Goal: Information Seeking & Learning: Learn about a topic

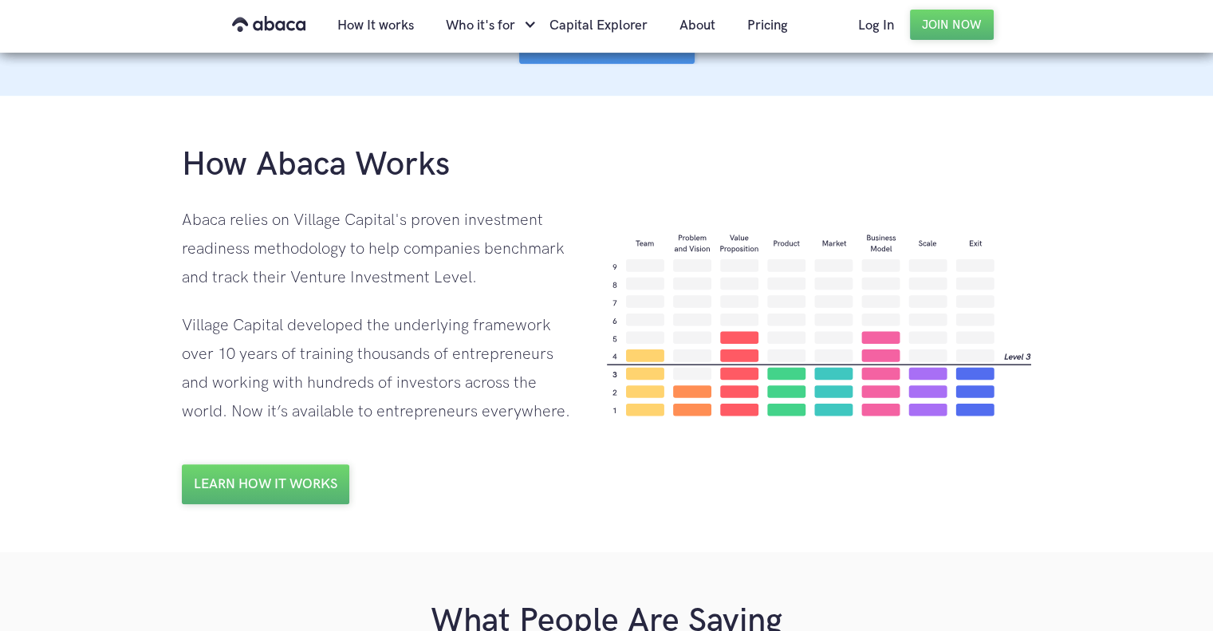
scroll to position [1052, 0]
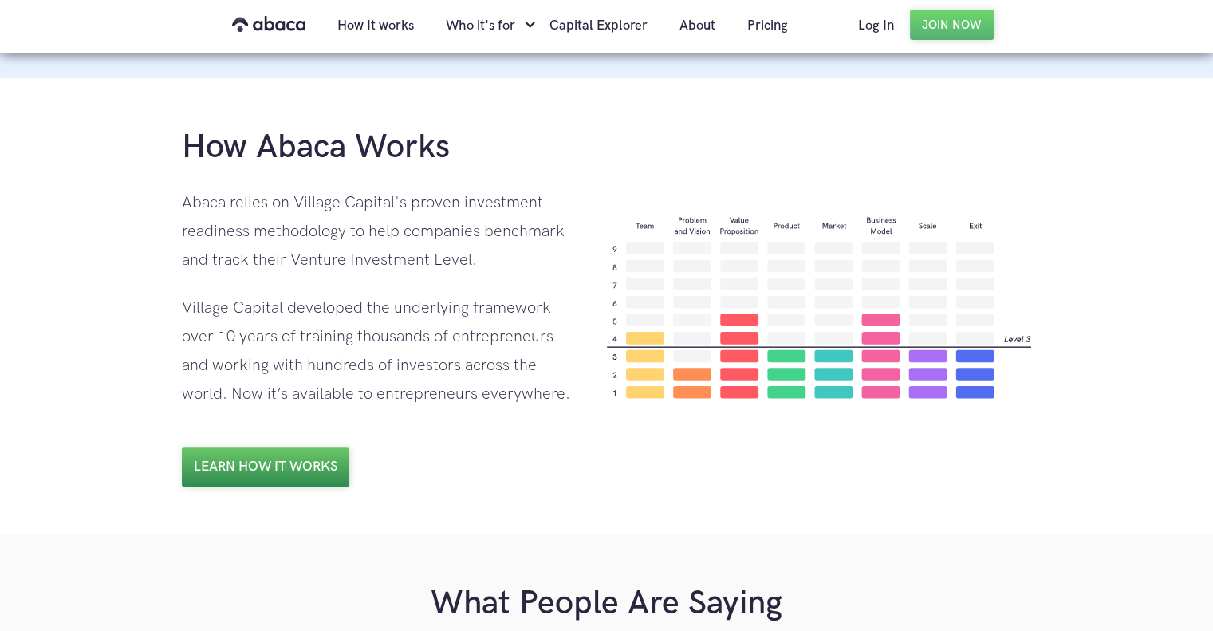
click at [290, 480] on link "Learn how it works" at bounding box center [265, 466] width 167 height 40
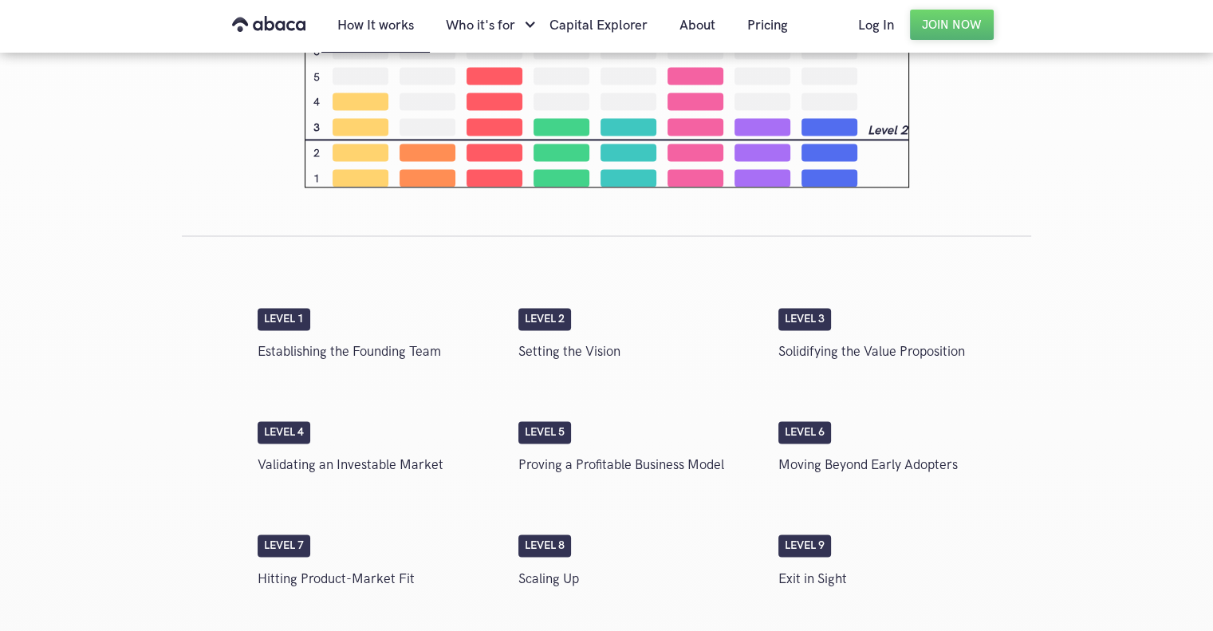
scroll to position [2375, 0]
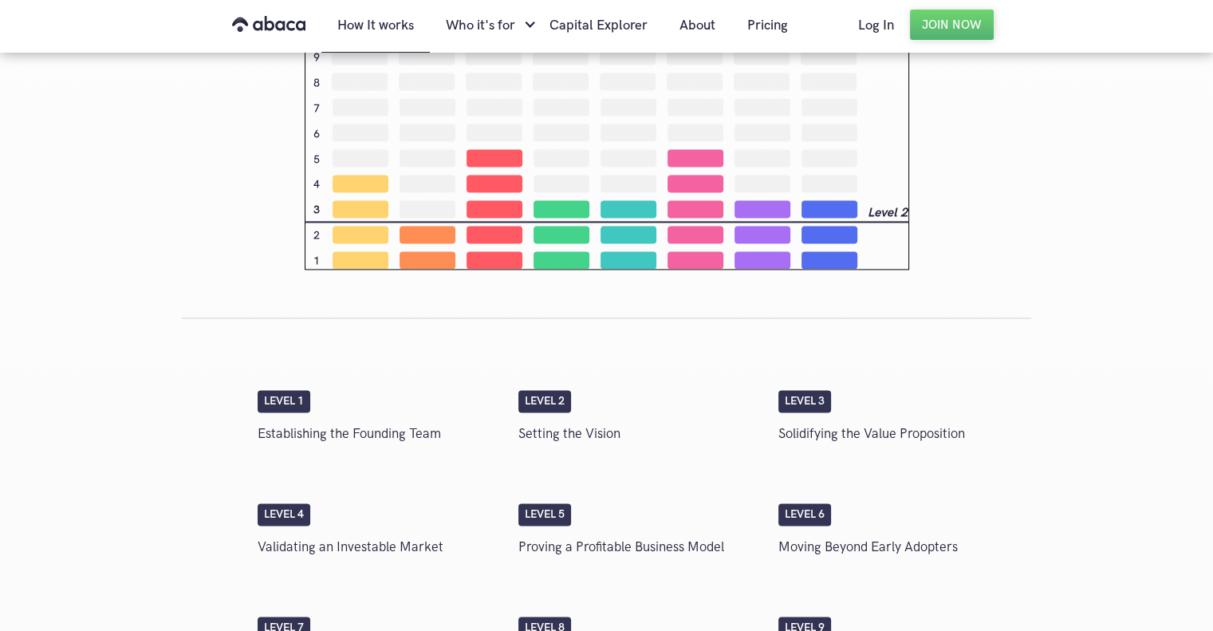
click at [706, 243] on img at bounding box center [607, 139] width 604 height 259
click at [293, 392] on div "Level 1" at bounding box center [283, 401] width 53 height 22
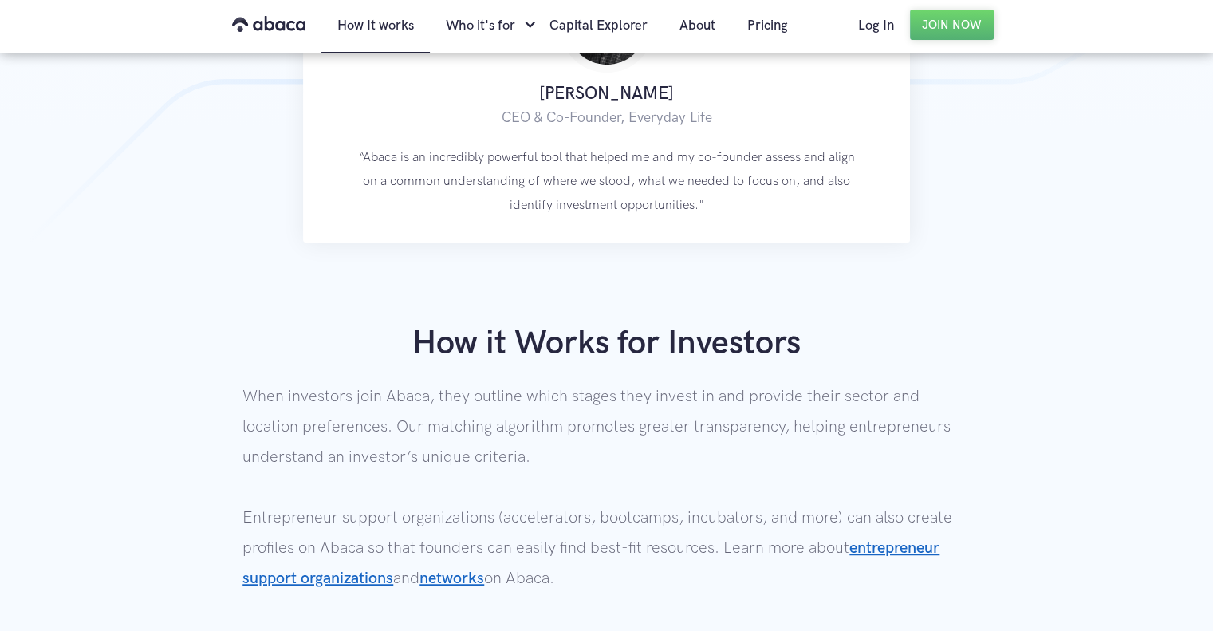
scroll to position [1115, 0]
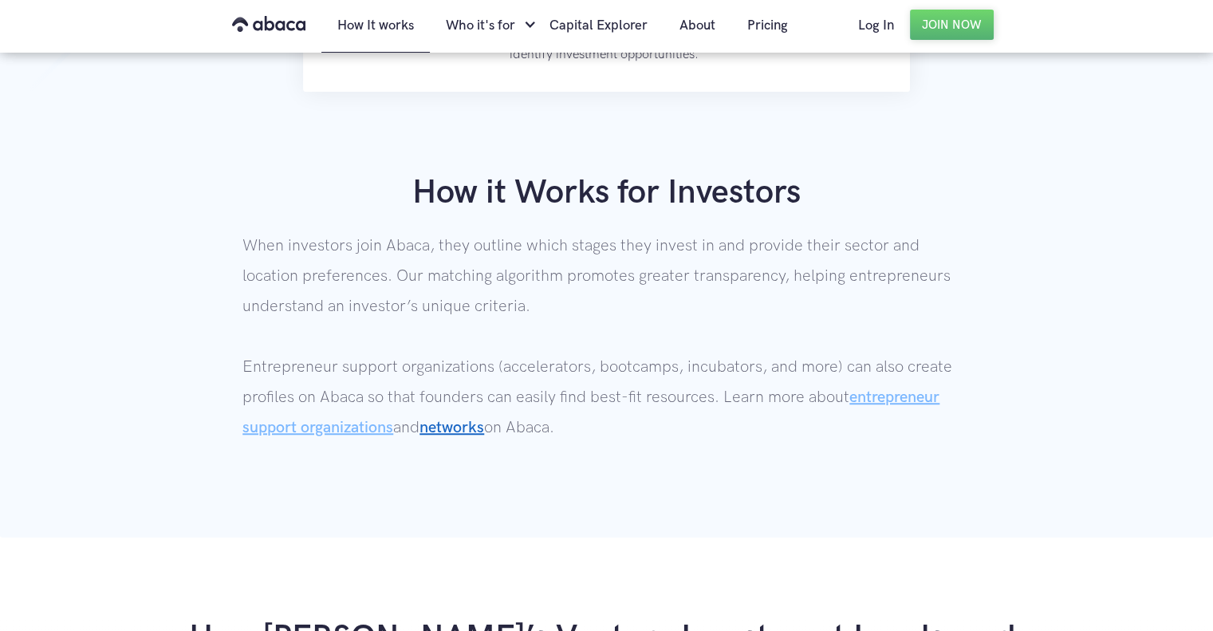
click at [871, 396] on link "entrepreneur support organizations" at bounding box center [590, 411] width 697 height 49
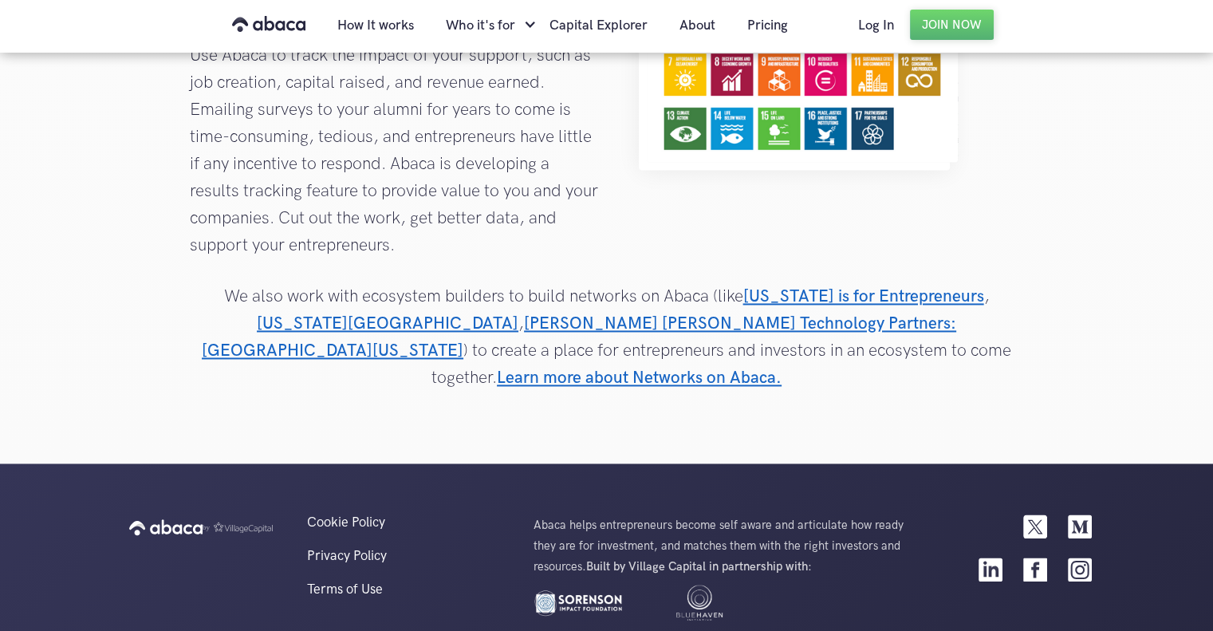
scroll to position [2430, 0]
